Goal: Task Accomplishment & Management: Manage account settings

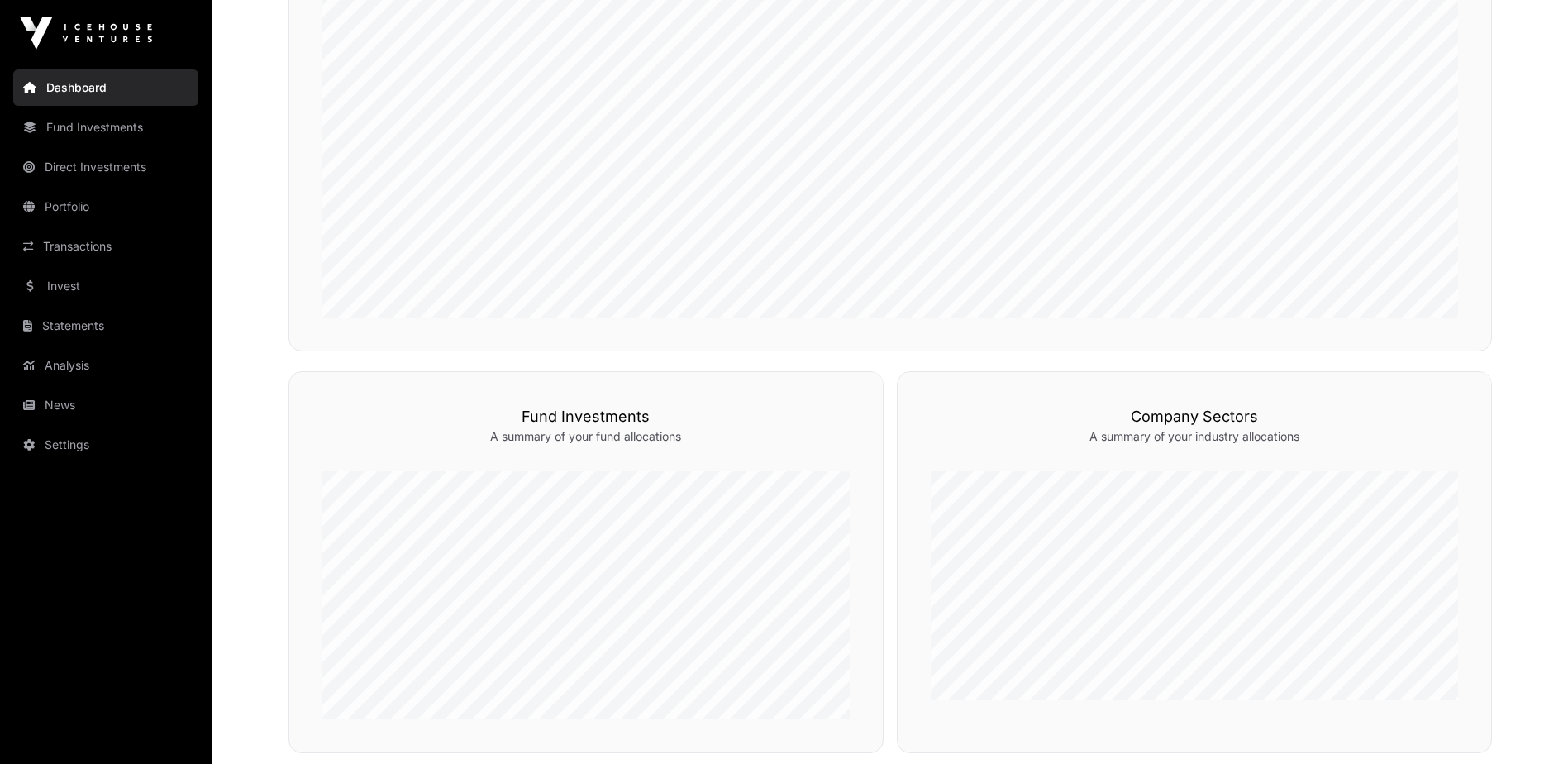
scroll to position [826, 0]
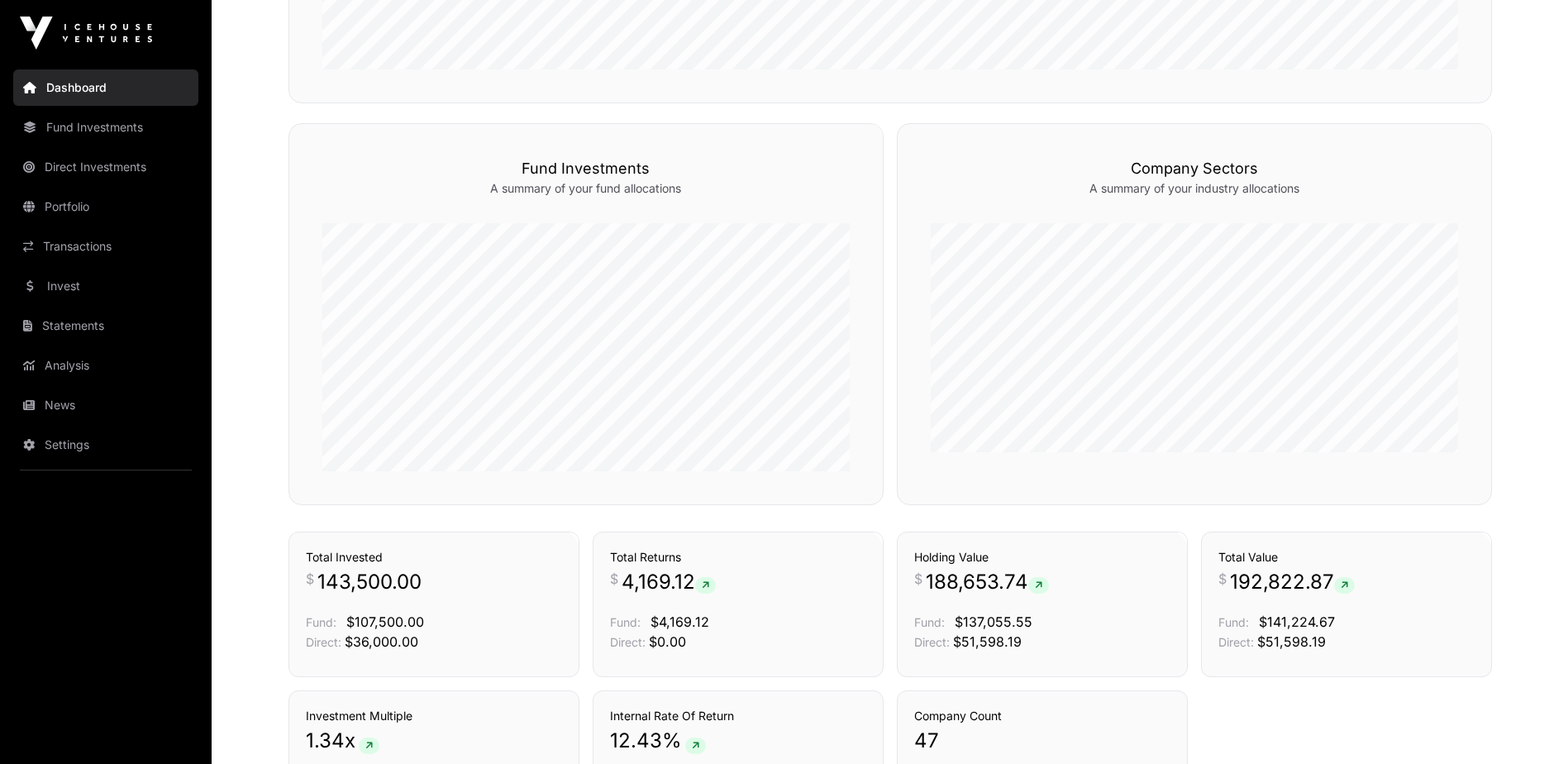
click at [56, 401] on link "News" at bounding box center [106, 405] width 185 height 37
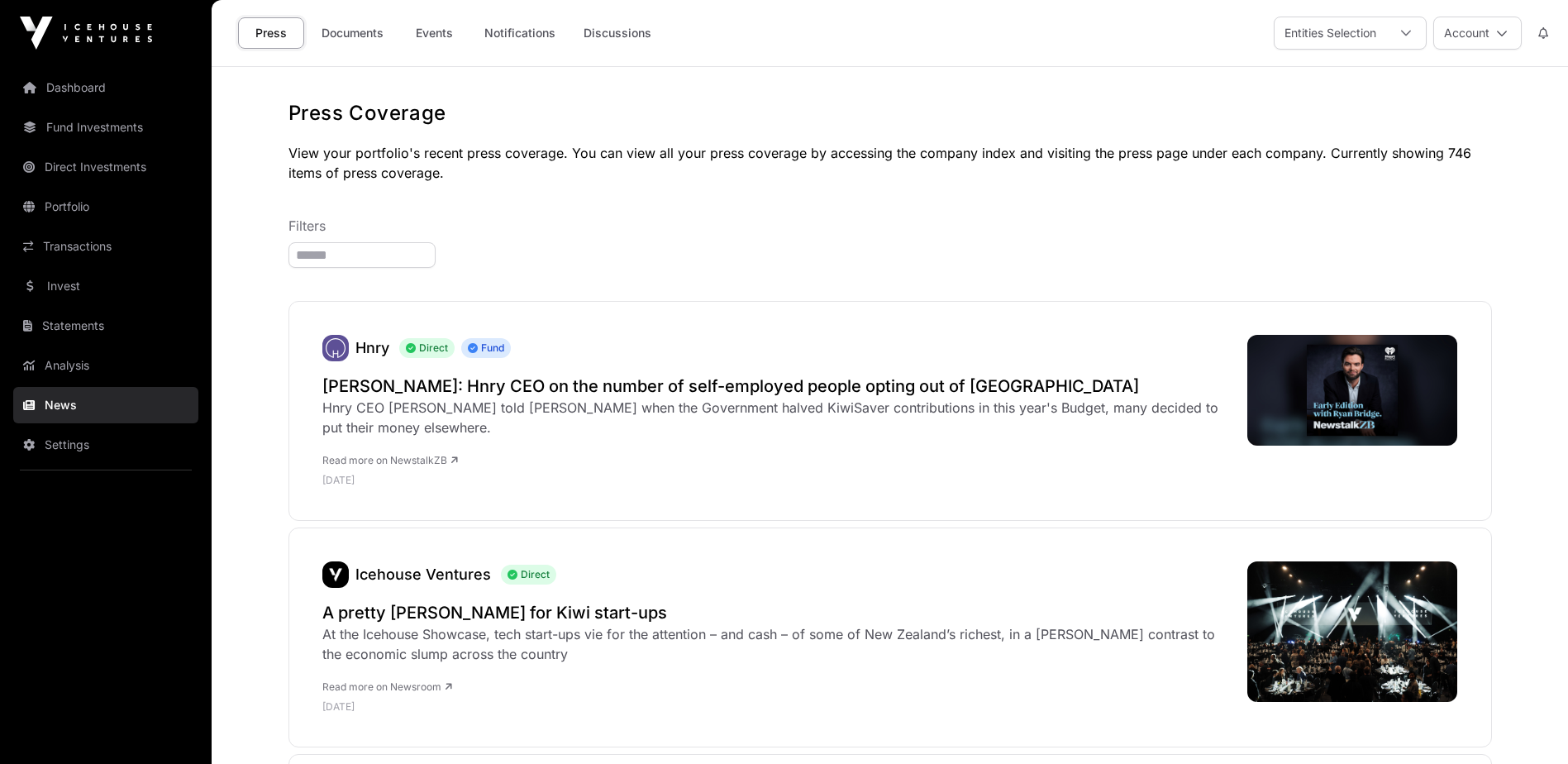
click at [377, 44] on link "Documents" at bounding box center [352, 33] width 84 height 31
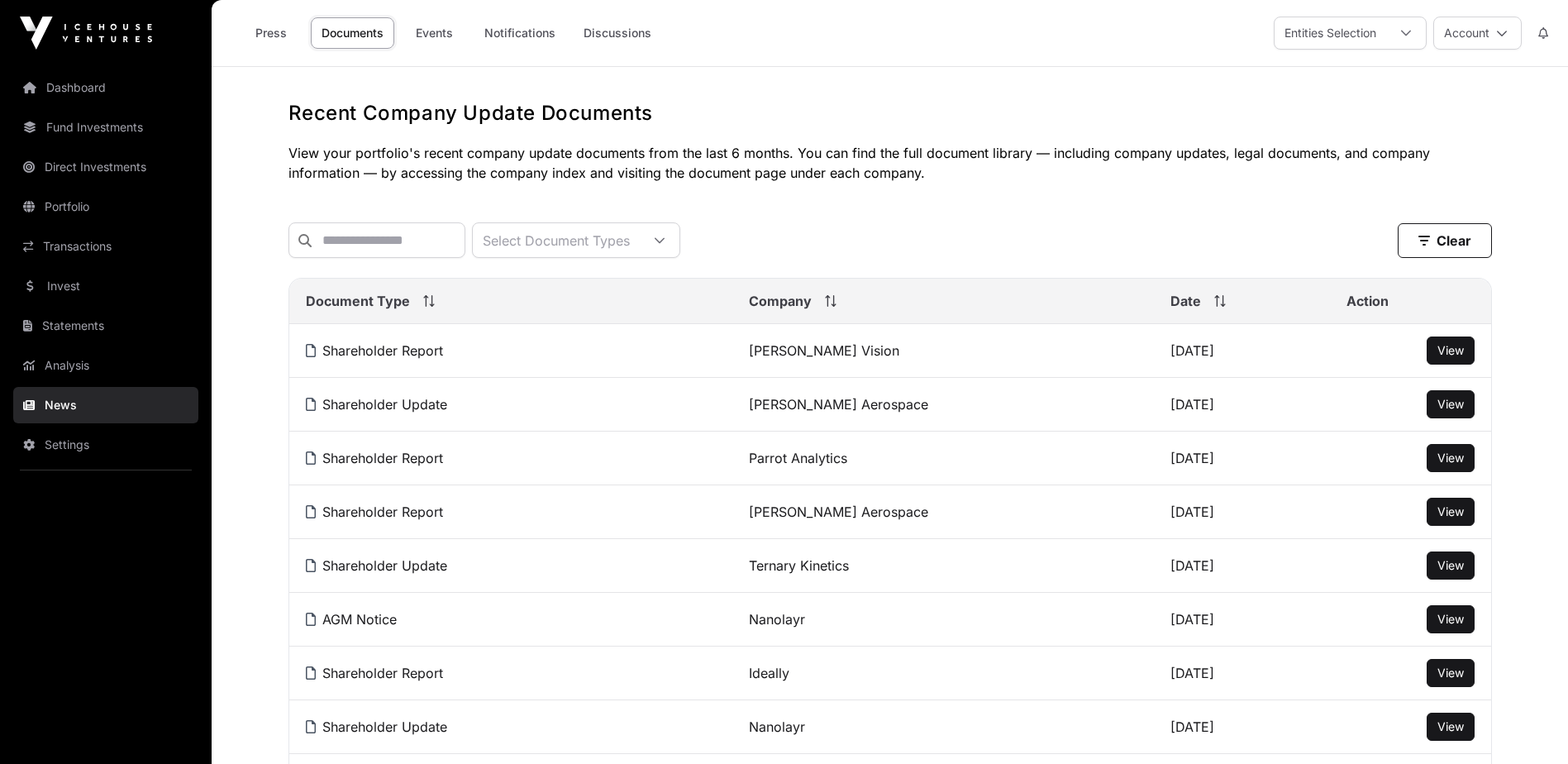
click at [95, 245] on link "Transactions" at bounding box center [106, 246] width 185 height 37
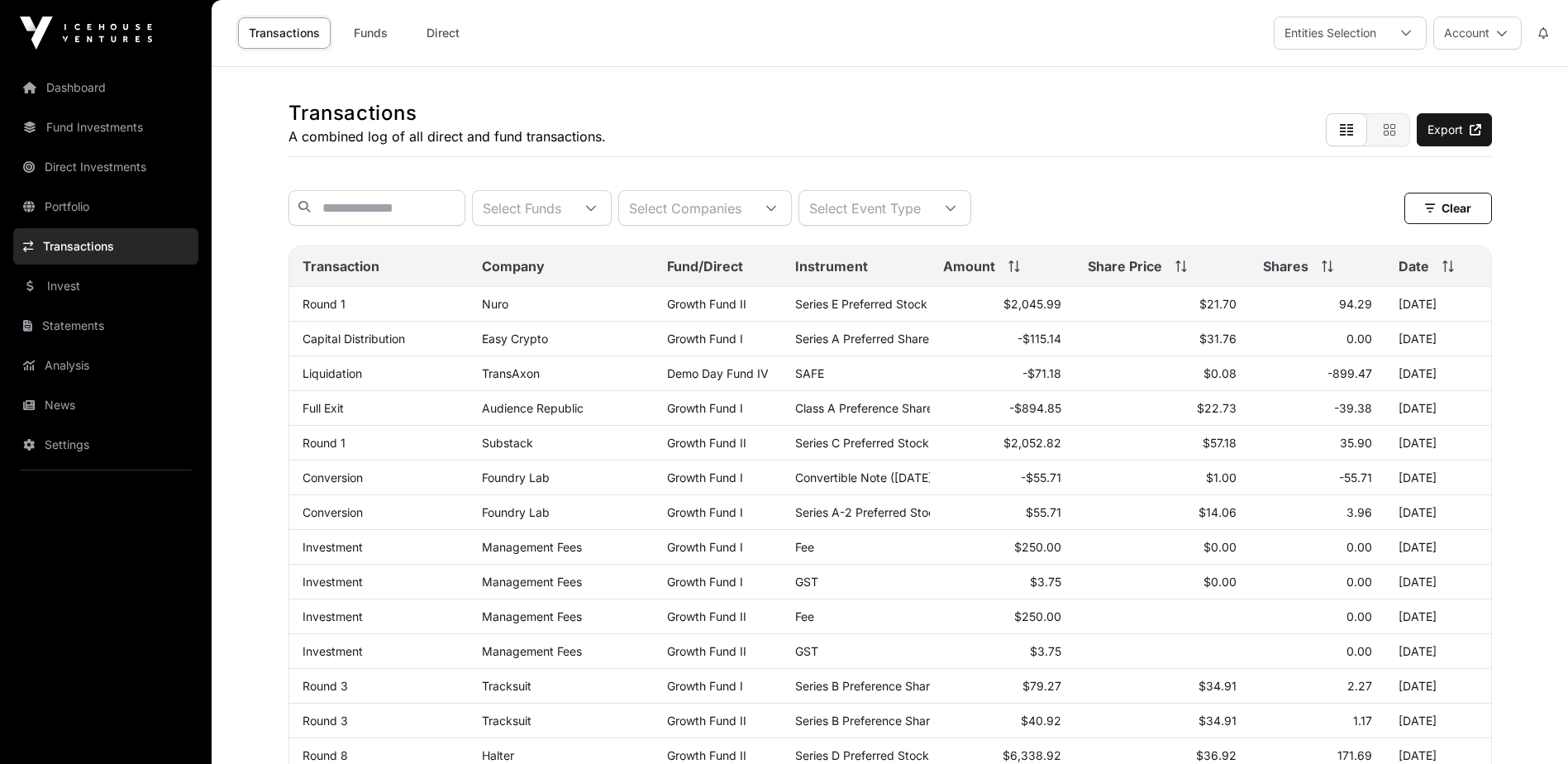
click at [1497, 30] on icon at bounding box center [1501, 33] width 12 height 12
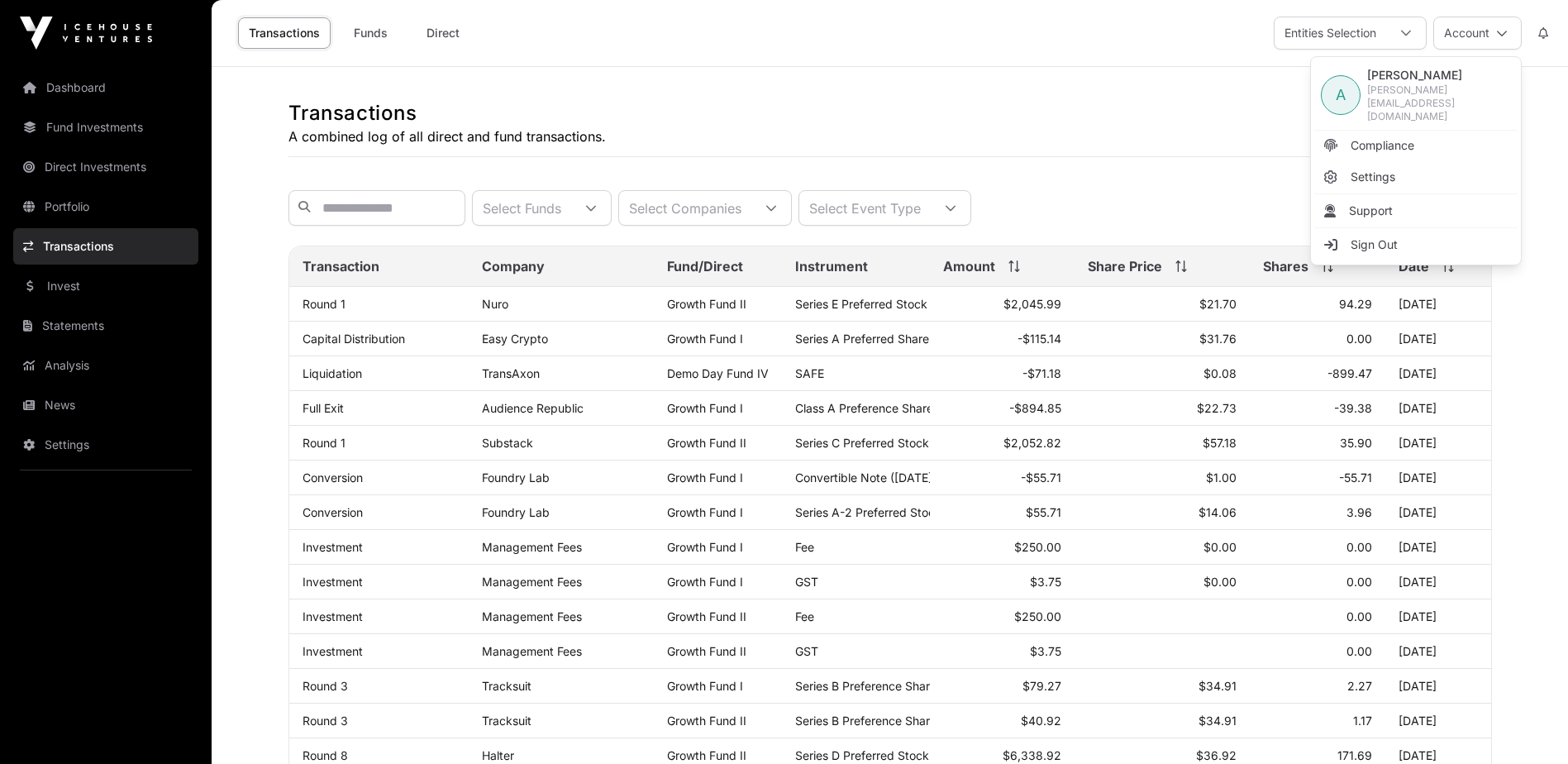
click at [1409, 230] on link "Sign Out" at bounding box center [1415, 244] width 203 height 29
